Goal: Transaction & Acquisition: Purchase product/service

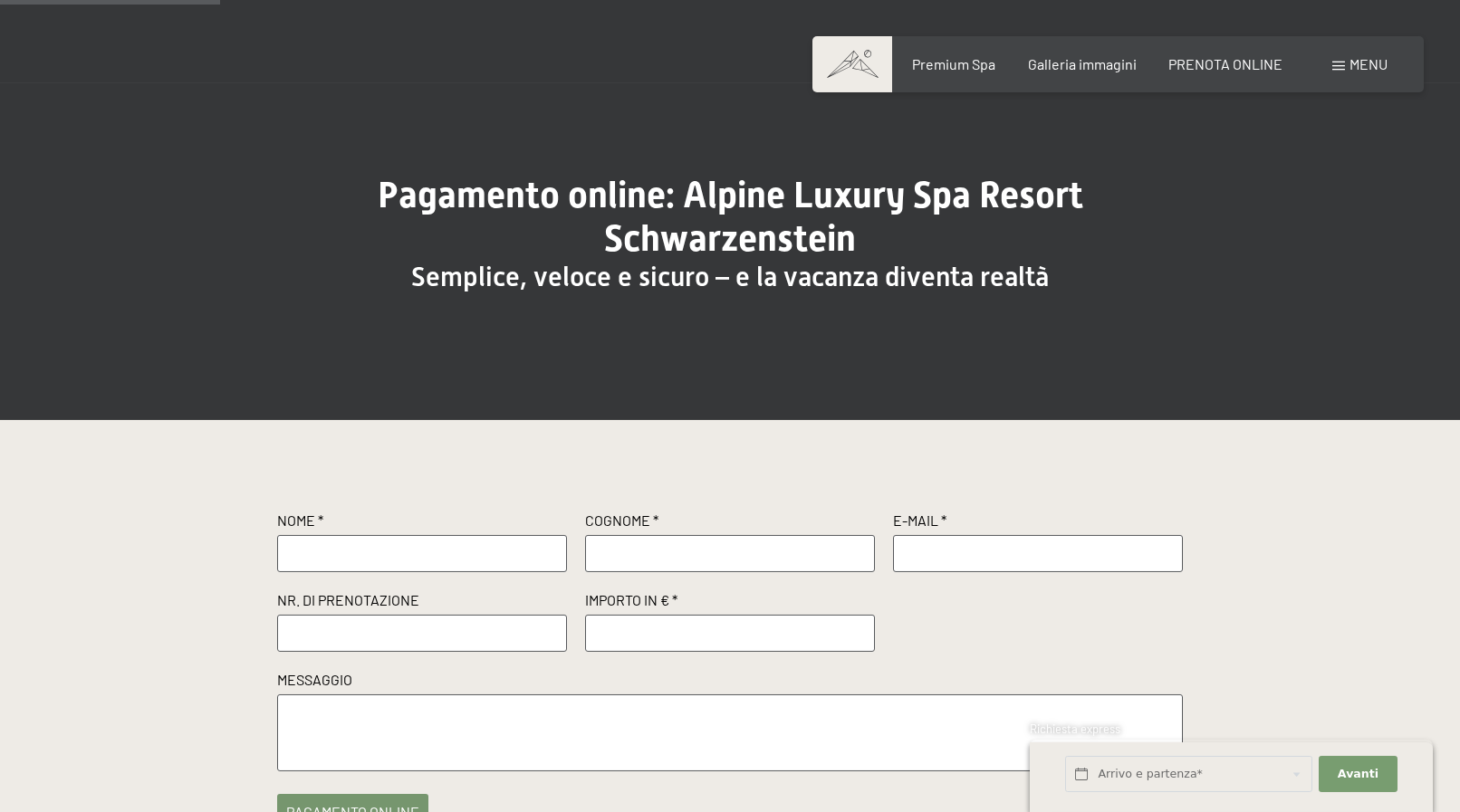
scroll to position [93, 0]
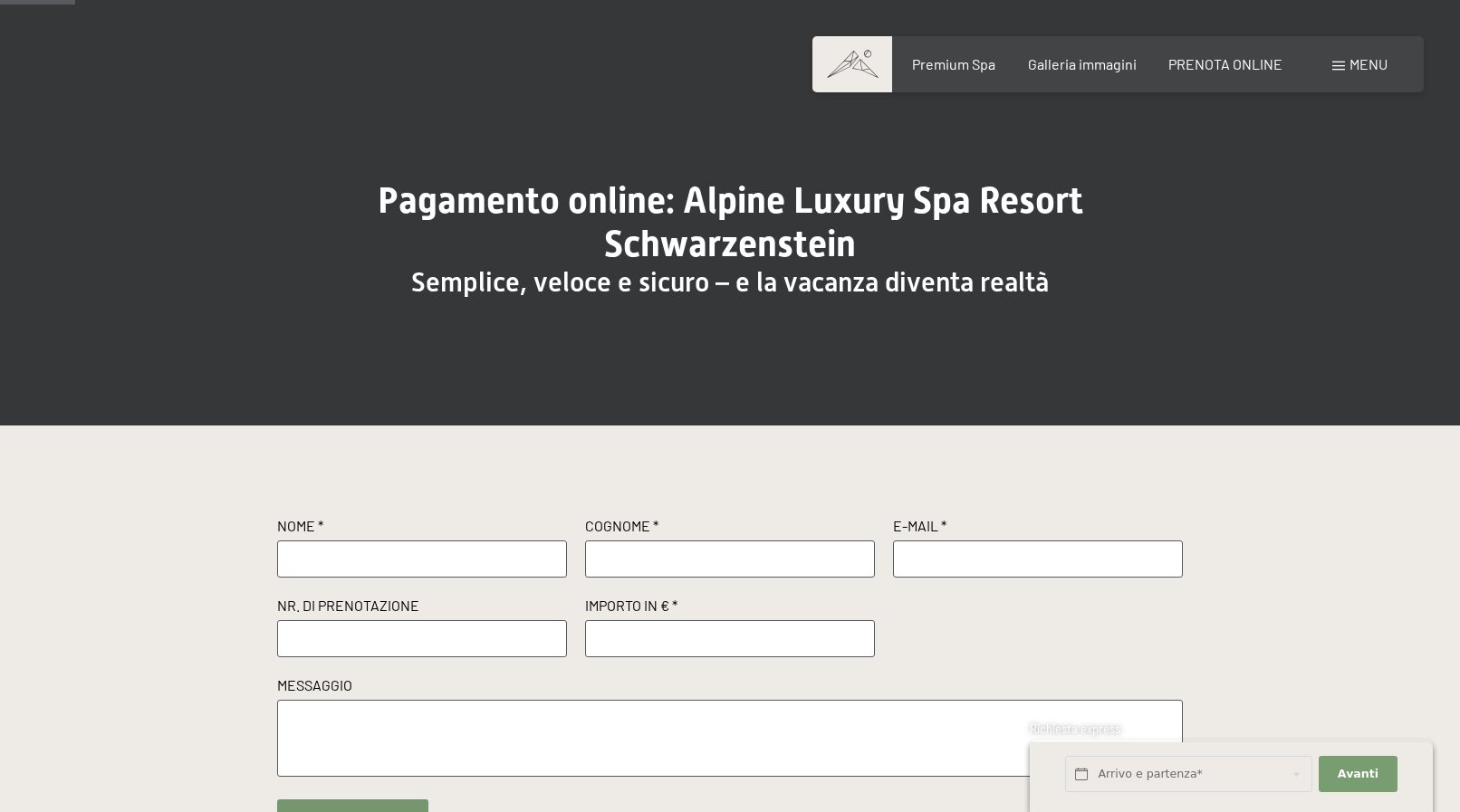
click at [455, 552] on input "text" at bounding box center [422, 559] width 290 height 36
type input "[PERSON_NAME]"
click at [684, 567] on input "text" at bounding box center [730, 559] width 290 height 36
click at [603, 560] on input "[PERSON_NAME]" at bounding box center [730, 559] width 290 height 36
type input "[PERSON_NAME]"
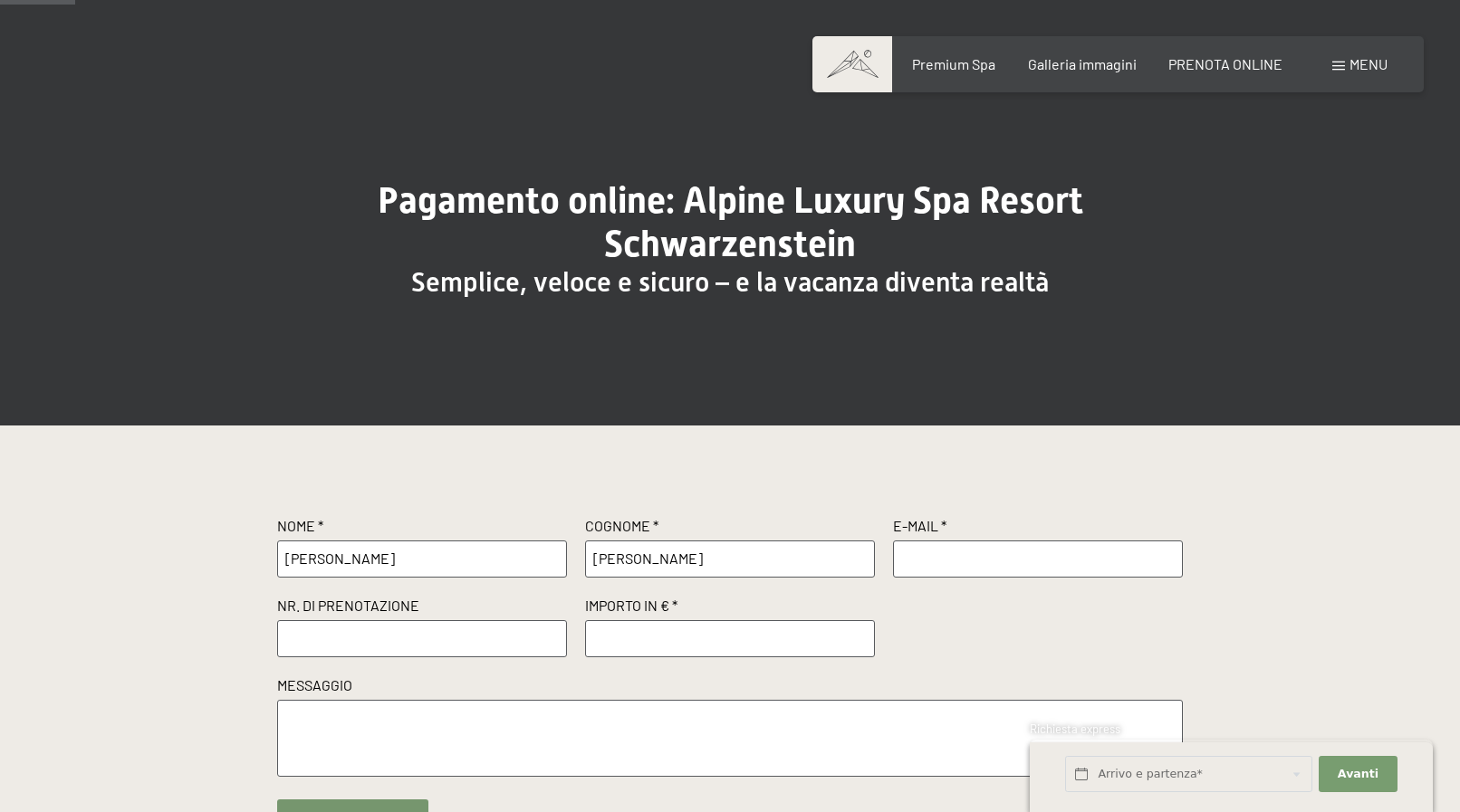
click at [942, 552] on input "text" at bounding box center [1038, 559] width 290 height 36
type input "[PERSON_NAME][EMAIL_ADDRESS][PERSON_NAME][PERSON_NAME][DOMAIN_NAME]"
click at [366, 628] on input "text" at bounding box center [422, 638] width 290 height 36
click at [430, 627] on input "text" at bounding box center [422, 638] width 290 height 36
paste input "Conferma N. R63174/2025 del [DATE]"
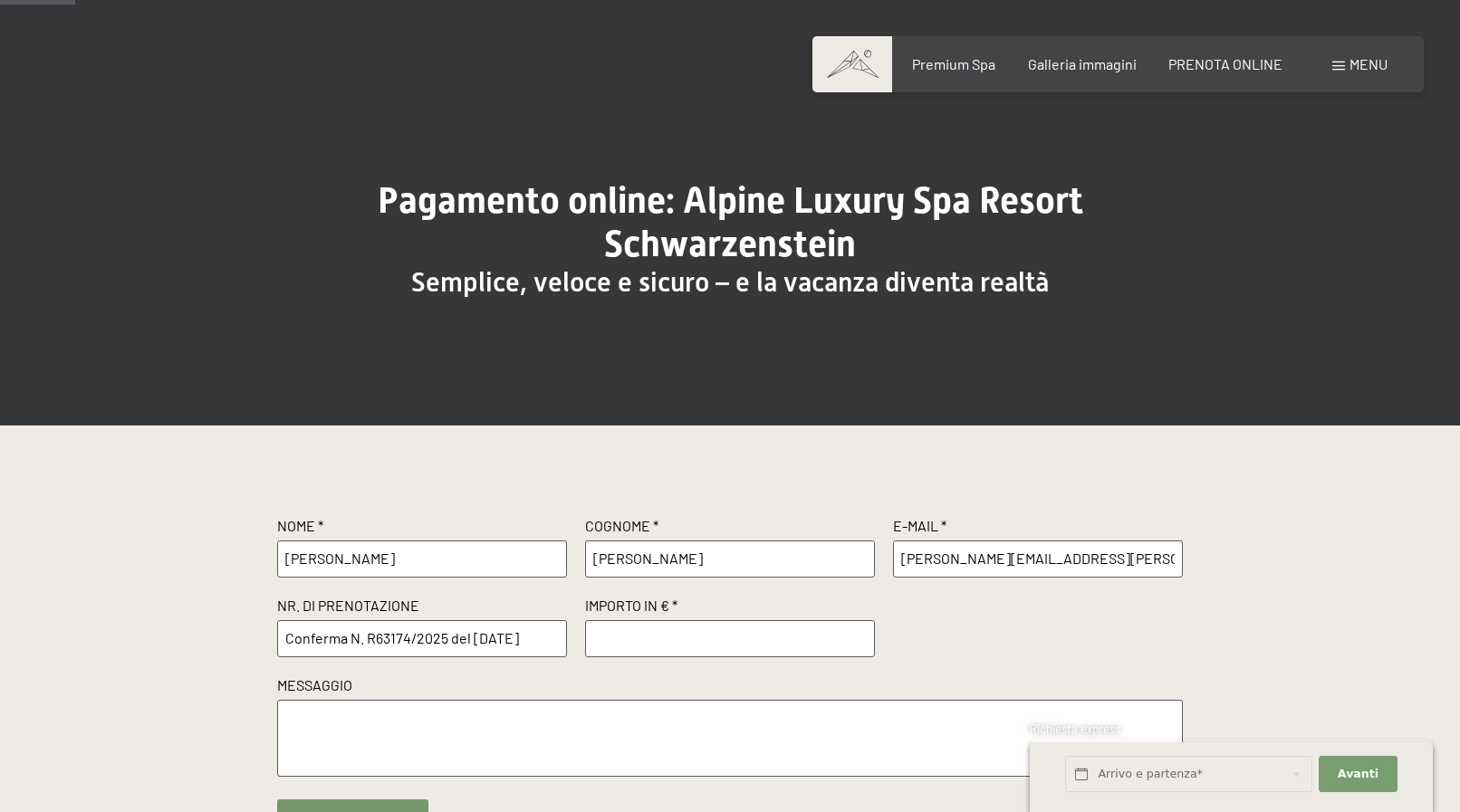
type input "Conferma N. R63174/2025 del [DATE]"
click at [688, 647] on input "number" at bounding box center [730, 638] width 290 height 36
type input "1000"
click at [625, 726] on textarea at bounding box center [729, 739] width 906 height 77
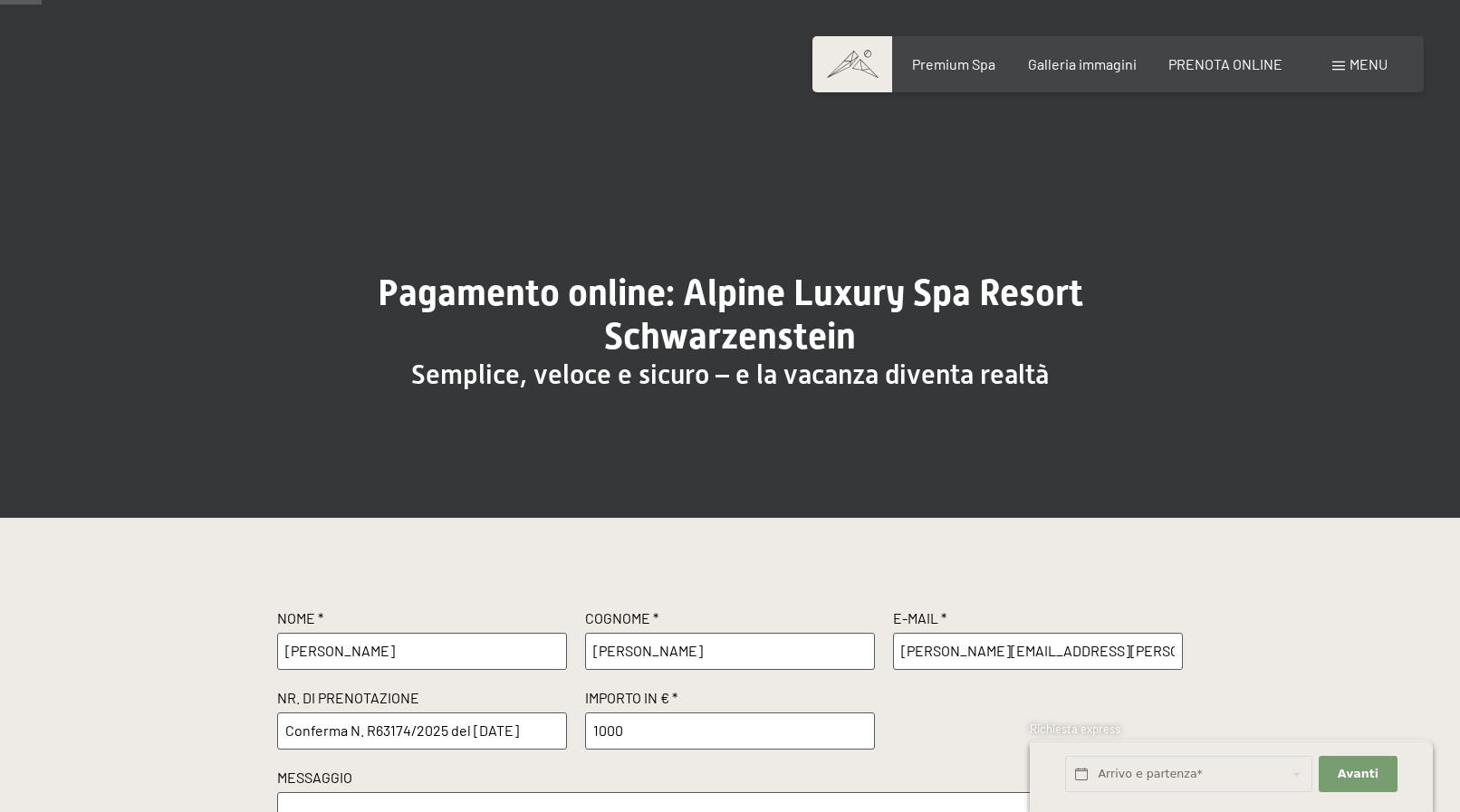
scroll to position [277, 0]
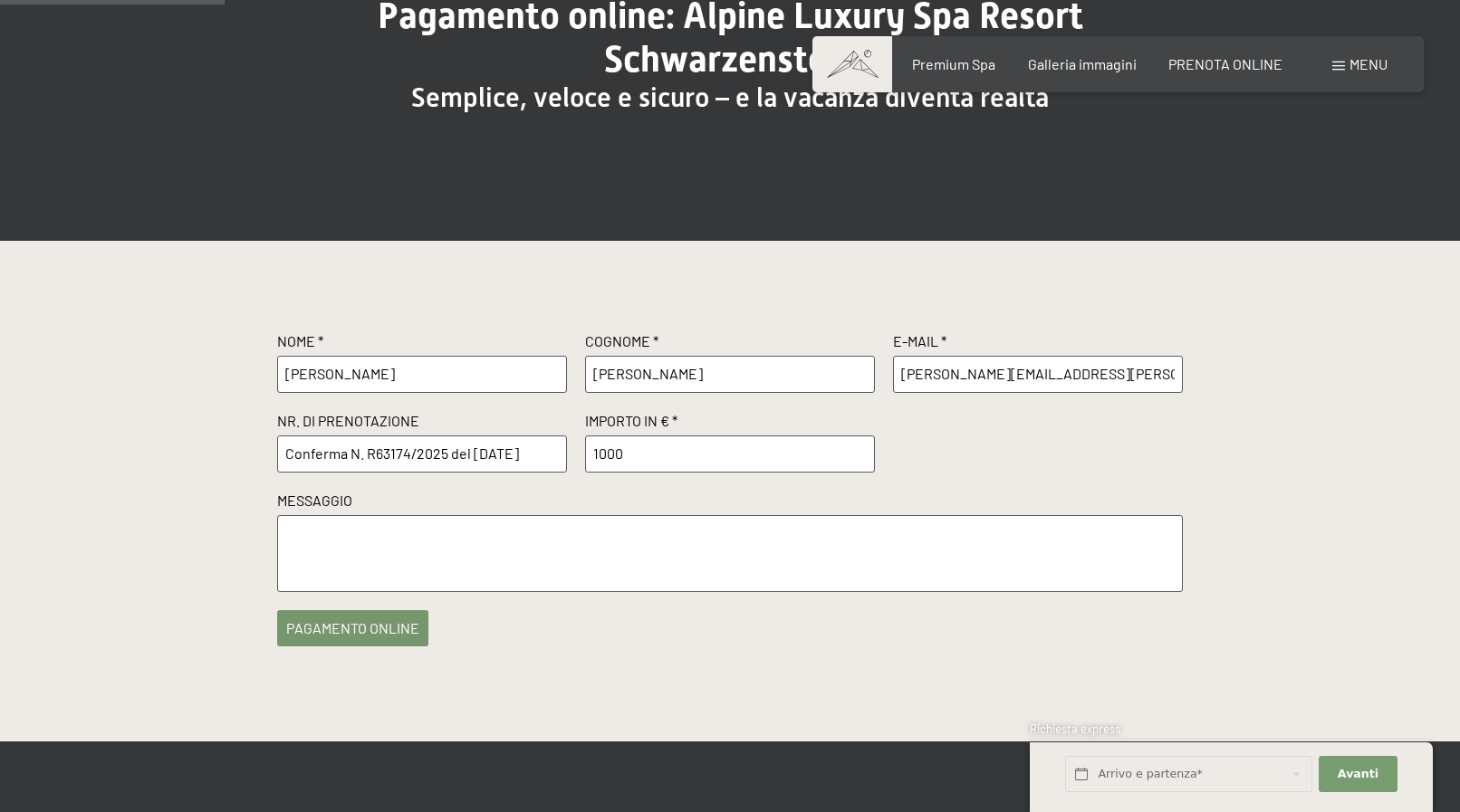
click at [364, 628] on button "pagamento online" at bounding box center [352, 629] width 151 height 36
